Goal: Task Accomplishment & Management: Use online tool/utility

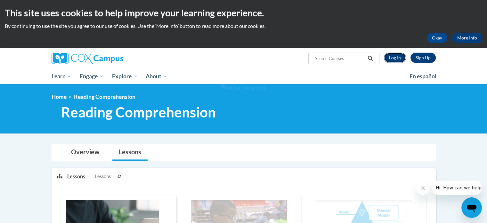
click at [400, 55] on link "Log In" at bounding box center [395, 58] width 22 height 10
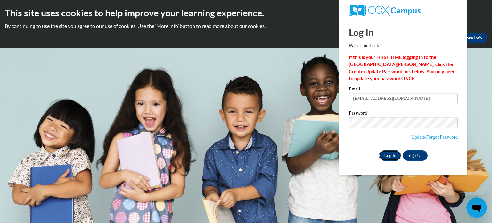
click at [392, 153] on input "Log In" at bounding box center [390, 155] width 22 height 10
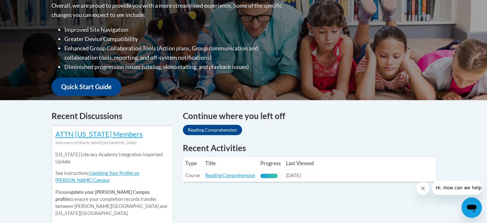
scroll to position [181, 0]
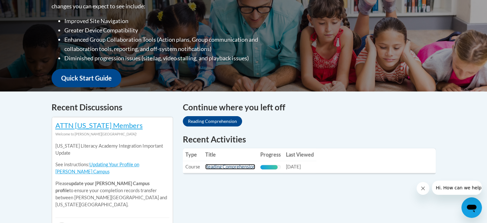
click at [213, 166] on link "Reading Comprehension" at bounding box center [230, 166] width 50 height 5
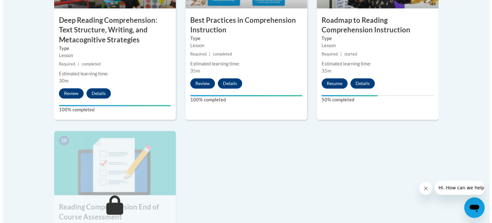
scroll to position [641, 0]
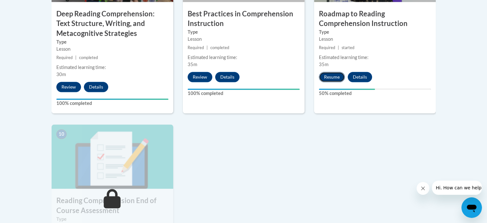
click at [330, 77] on button "Resume" at bounding box center [332, 77] width 26 height 10
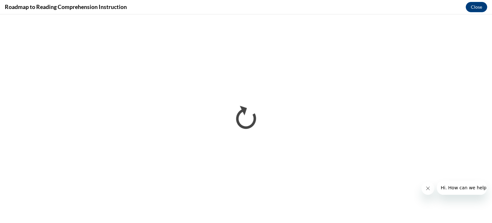
scroll to position [0, 0]
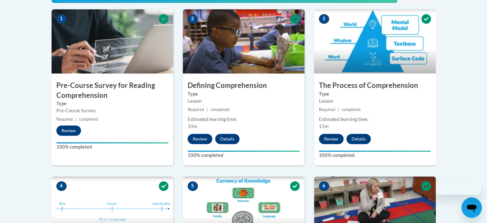
scroll to position [215, 0]
